Goal: Navigation & Orientation: Find specific page/section

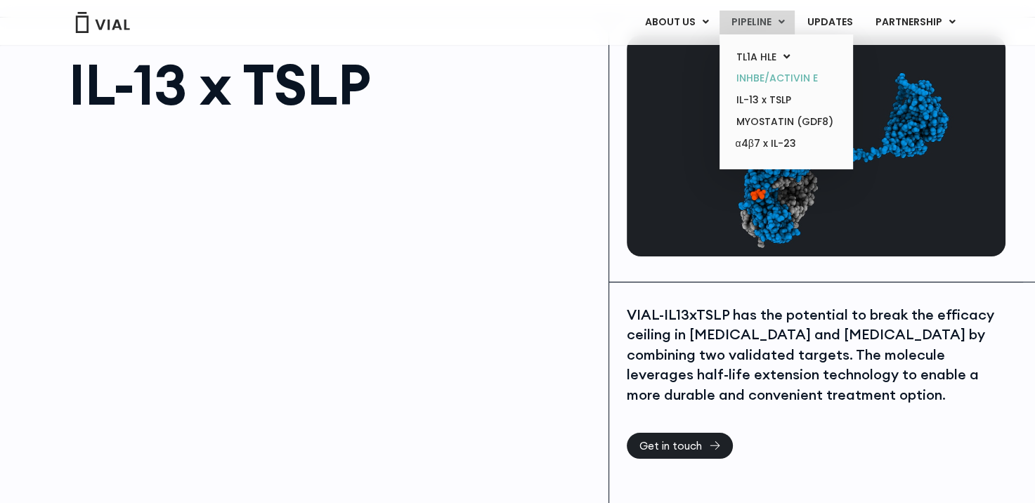
click at [784, 70] on link "INHBE/ACTIVIN E" at bounding box center [785, 78] width 123 height 22
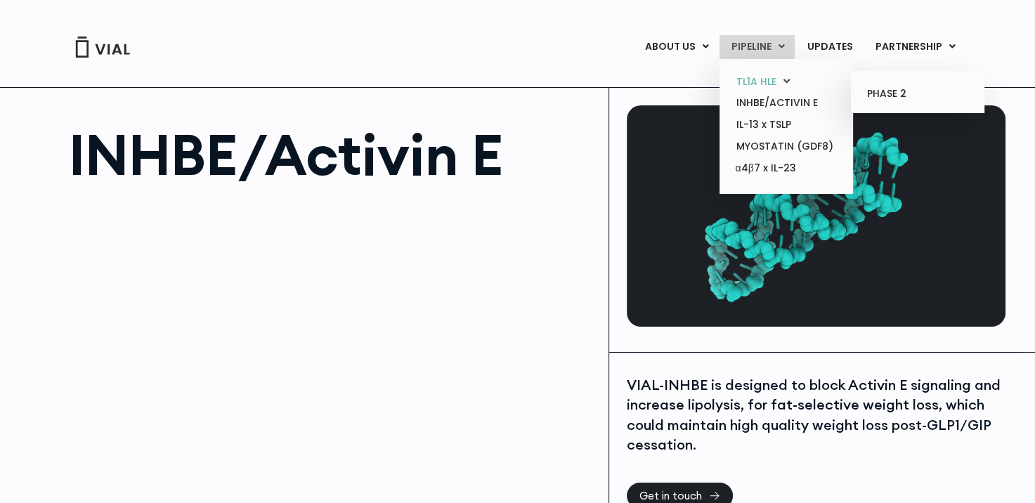
click at [761, 75] on link "TL1A HLE" at bounding box center [785, 82] width 123 height 22
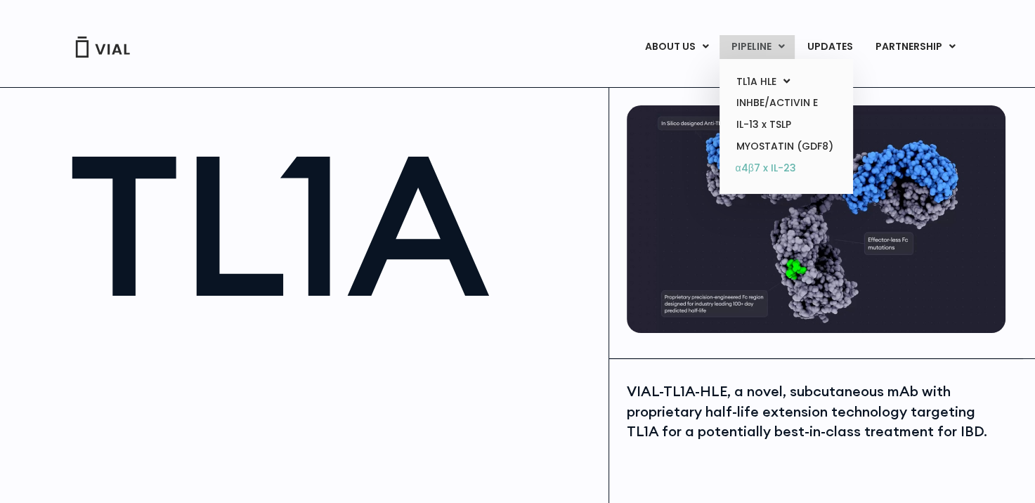
click at [774, 173] on link "α4β7 x IL-23" at bounding box center [785, 168] width 123 height 22
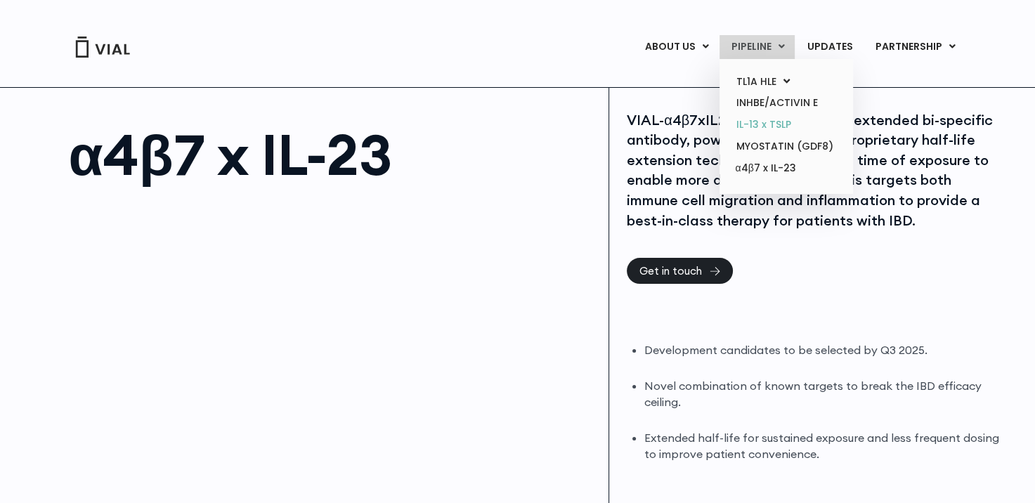
click at [766, 123] on link "IL-13 x TSLP" at bounding box center [785, 125] width 123 height 22
